Goal: Task Accomplishment & Management: Use online tool/utility

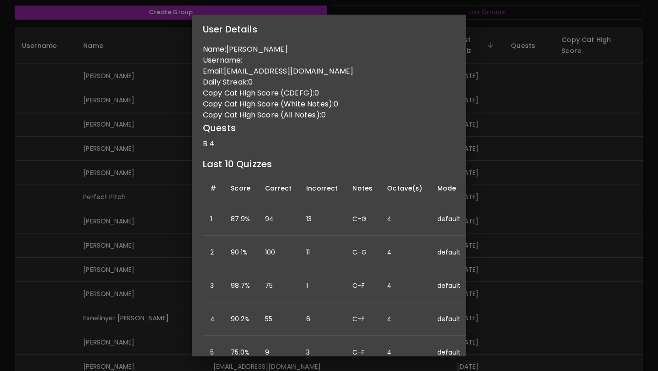
click at [135, 149] on div "User Details Name: Ashley Varian Username: Email: ashleymovold@gmail.com Daily …" at bounding box center [329, 185] width 658 height 371
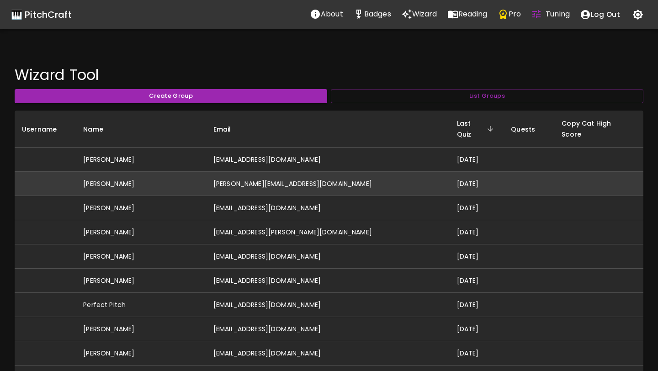
click at [238, 172] on td "[PERSON_NAME][EMAIL_ADDRESS][DOMAIN_NAME]" at bounding box center [328, 184] width 244 height 24
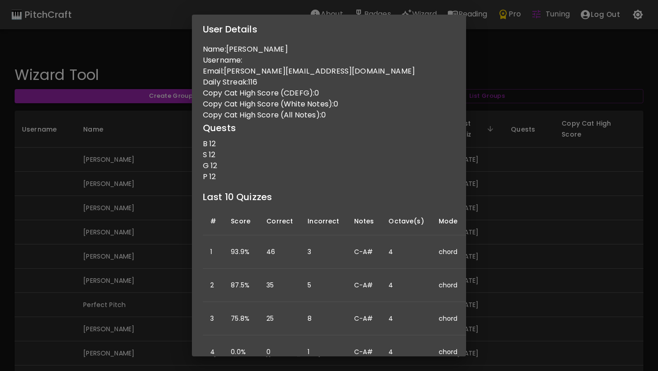
click at [159, 230] on div "User Details Name: [PERSON_NAME] Username: Email: [PERSON_NAME][EMAIL_ADDRESS][…" at bounding box center [329, 185] width 658 height 371
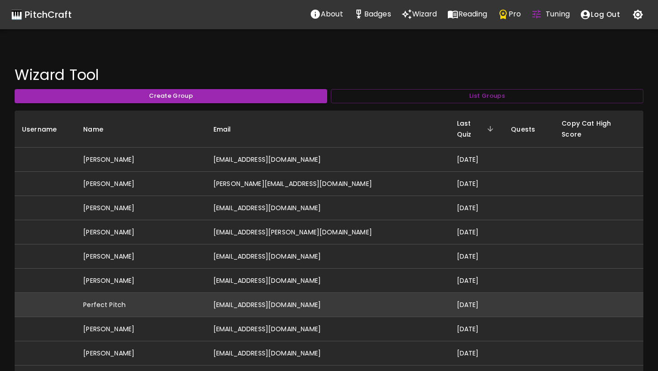
click at [178, 293] on td "Perfect Pitch" at bounding box center [141, 305] width 130 height 24
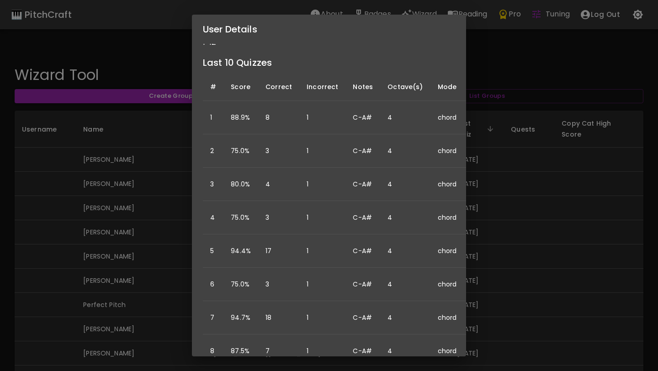
scroll to position [167, 0]
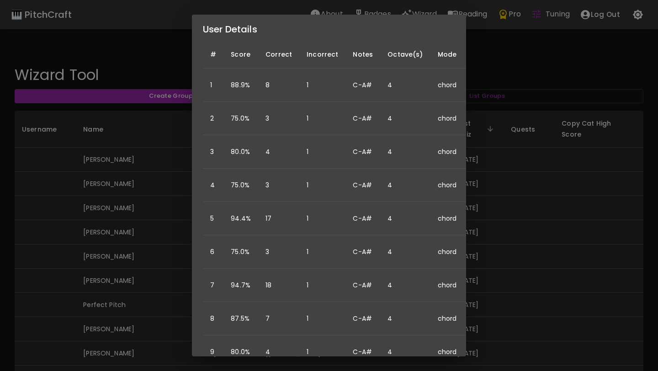
click at [129, 337] on div "User Details Name: Perfect Pitch Username: Email: [EMAIL_ADDRESS][DOMAIN_NAME] …" at bounding box center [329, 185] width 658 height 371
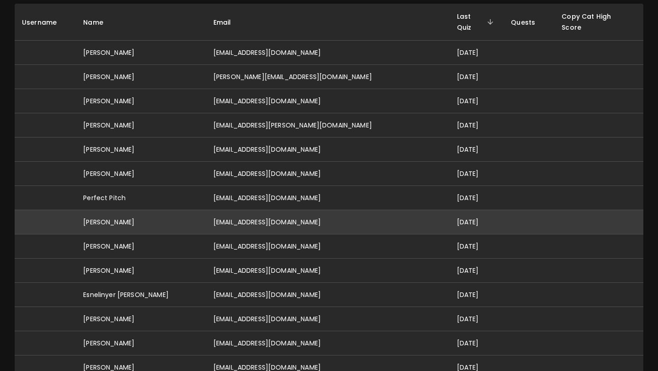
scroll to position [109, 0]
